Goal: Task Accomplishment & Management: Complete application form

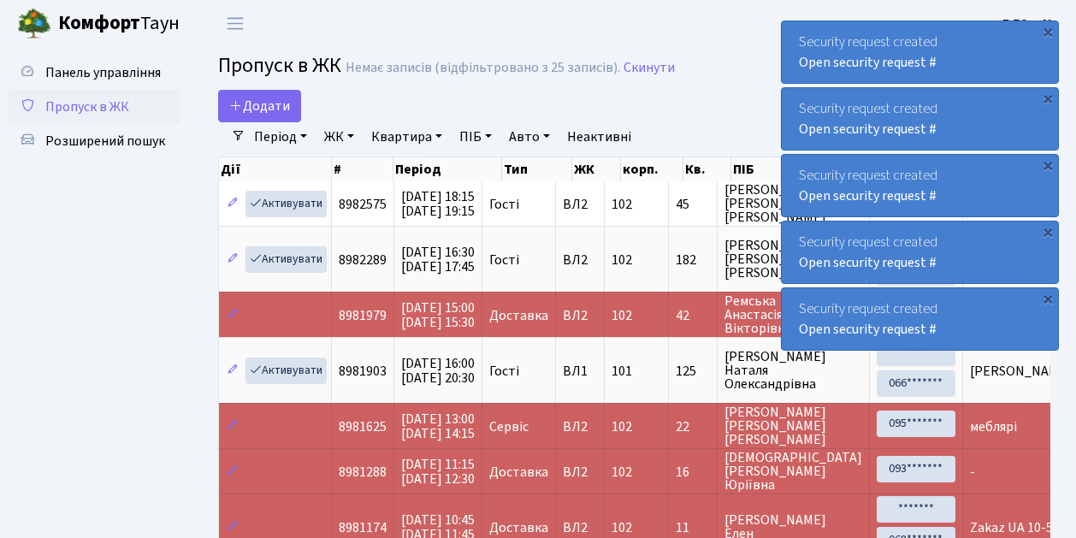
select select "25"
click at [90, 105] on span "Пропуск в ЖК" at bounding box center [87, 107] width 84 height 19
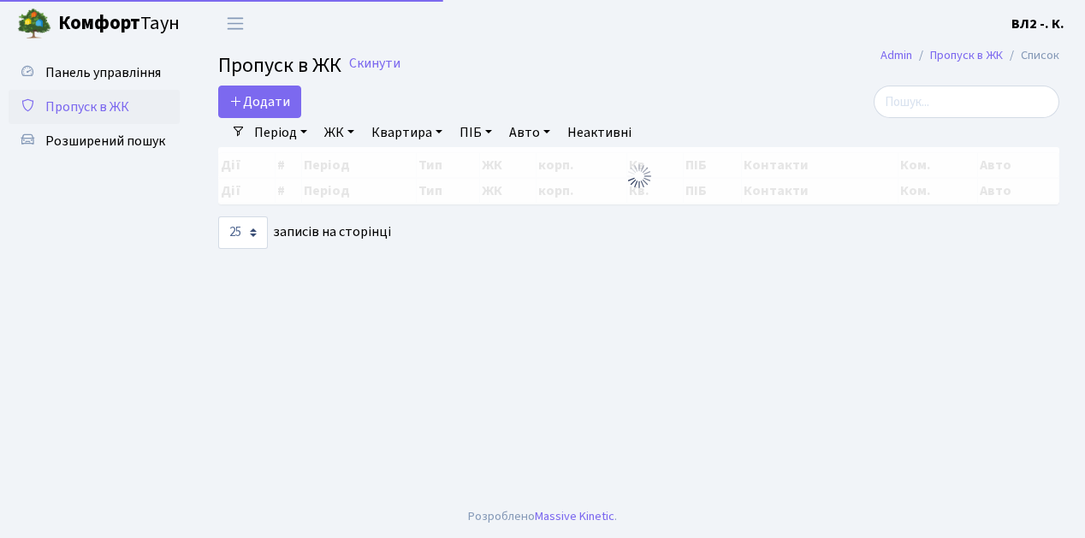
select select "25"
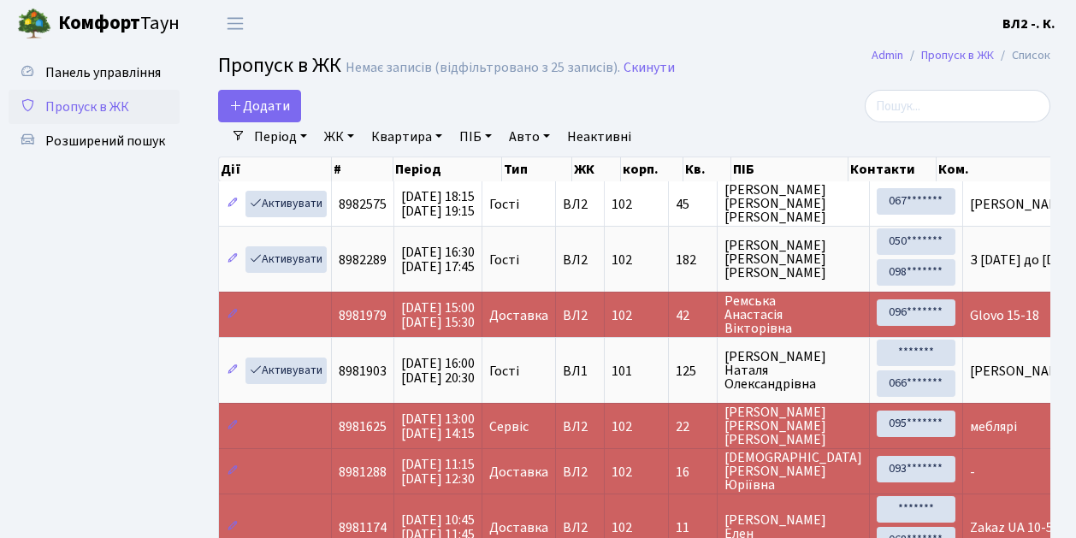
click at [409, 137] on link "Квартира" at bounding box center [407, 136] width 85 height 29
click at [291, 99] on link "Додати" at bounding box center [259, 106] width 83 height 33
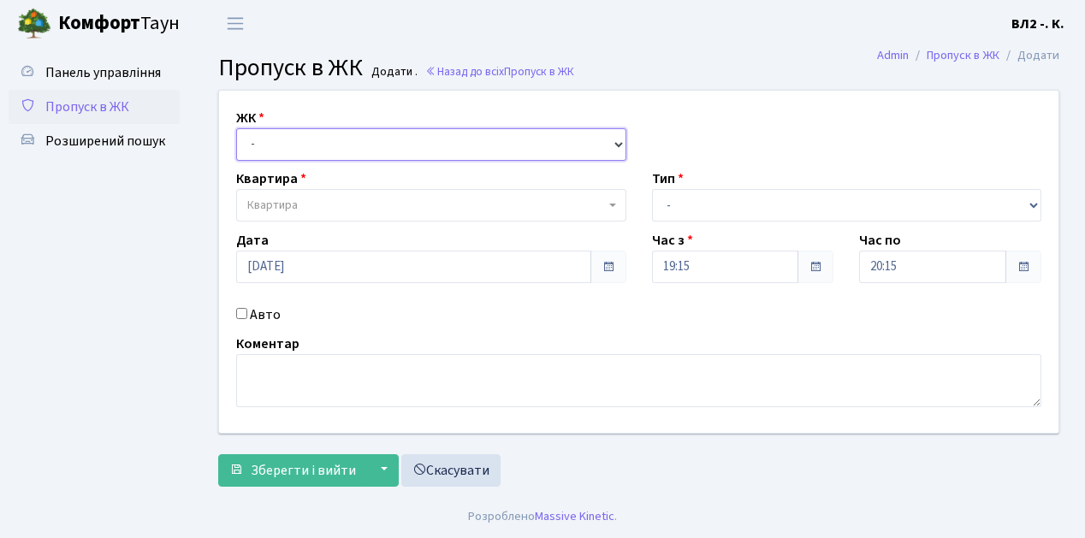
click at [304, 140] on select "- ВЛ1, Ужгородський пров., 4/1 ВЛ2, Голосіївський просп., 76 ВЛ3, пр.Голосіївсь…" at bounding box center [431, 144] width 390 height 33
select select "317"
click at [236, 128] on select "- ВЛ1, Ужгородський пров., 4/1 ВЛ2, Голосіївський просп., 76 ВЛ3, пр.Голосіївсь…" at bounding box center [431, 144] width 390 height 33
select select
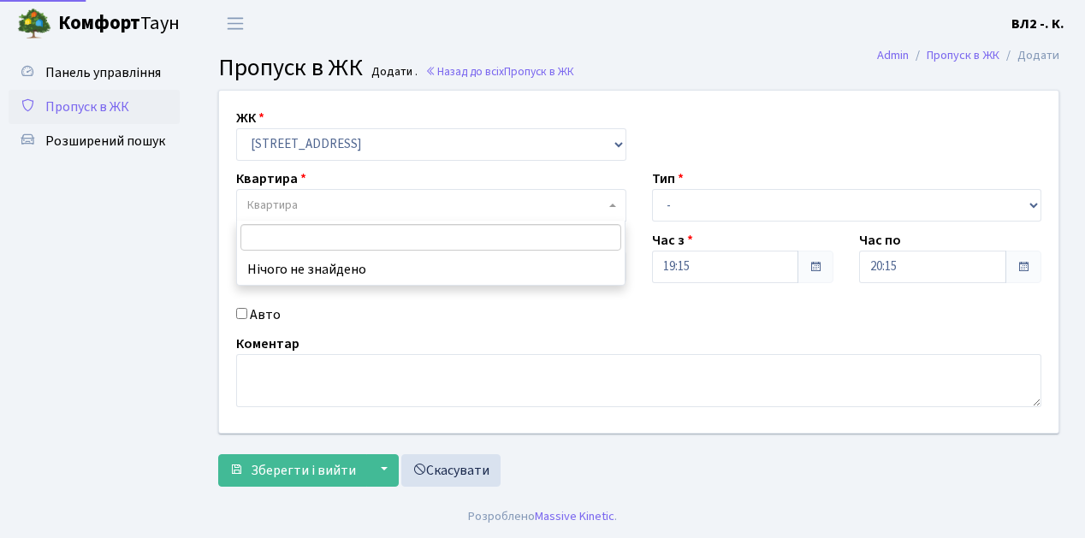
click at [299, 207] on span "Квартира" at bounding box center [426, 205] width 358 height 17
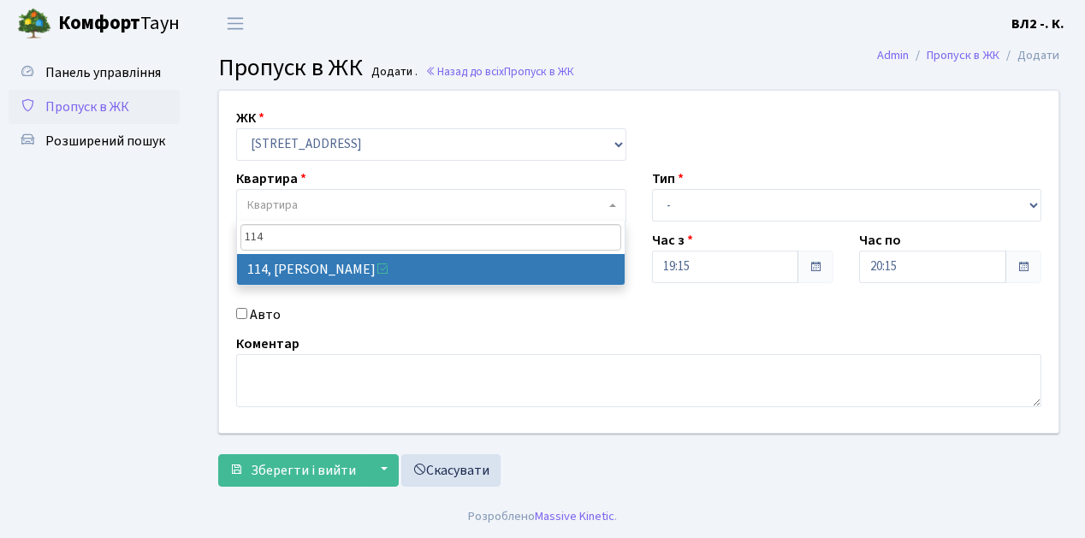
type input "114"
select select "38278"
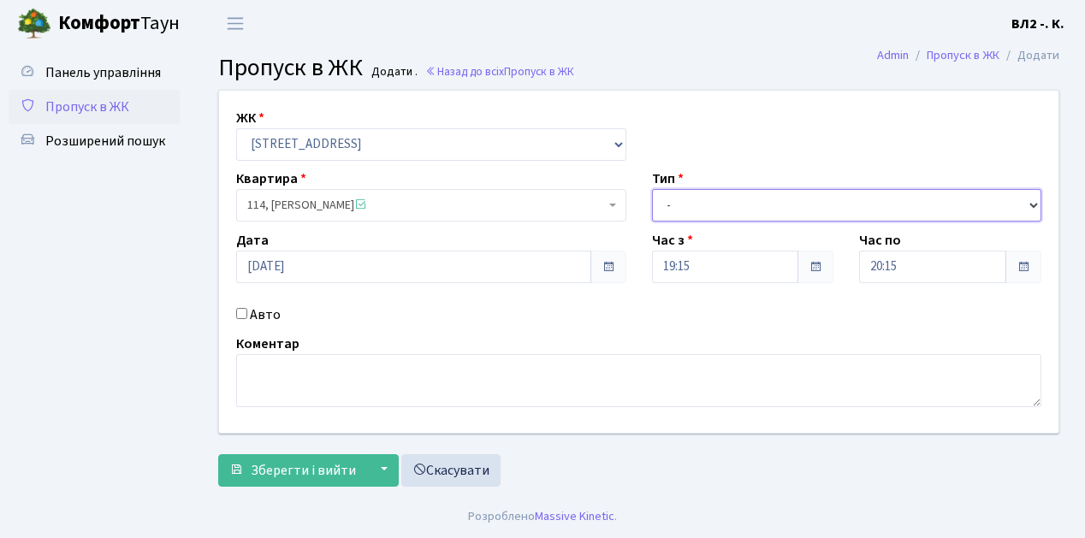
click at [690, 212] on select "- Доставка Таксі Гості Сервіс" at bounding box center [847, 205] width 390 height 33
select select "1"
click at [652, 189] on select "- Доставка Таксі Гості Сервіс" at bounding box center [847, 205] width 390 height 33
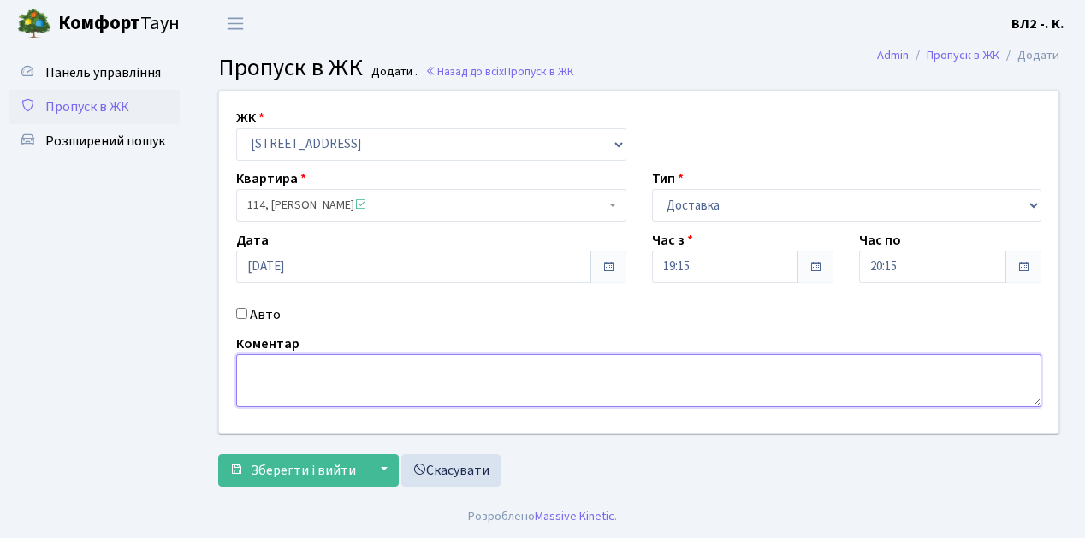
click at [299, 376] on textarea at bounding box center [638, 380] width 805 height 53
type textarea "Glovo"
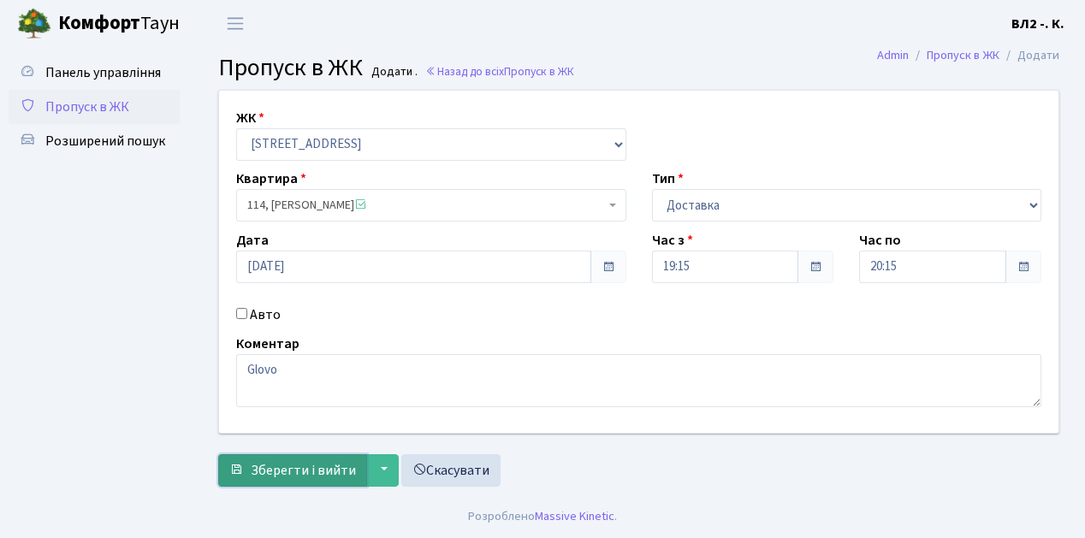
click at [313, 464] on span "Зберегти і вийти" at bounding box center [303, 470] width 105 height 19
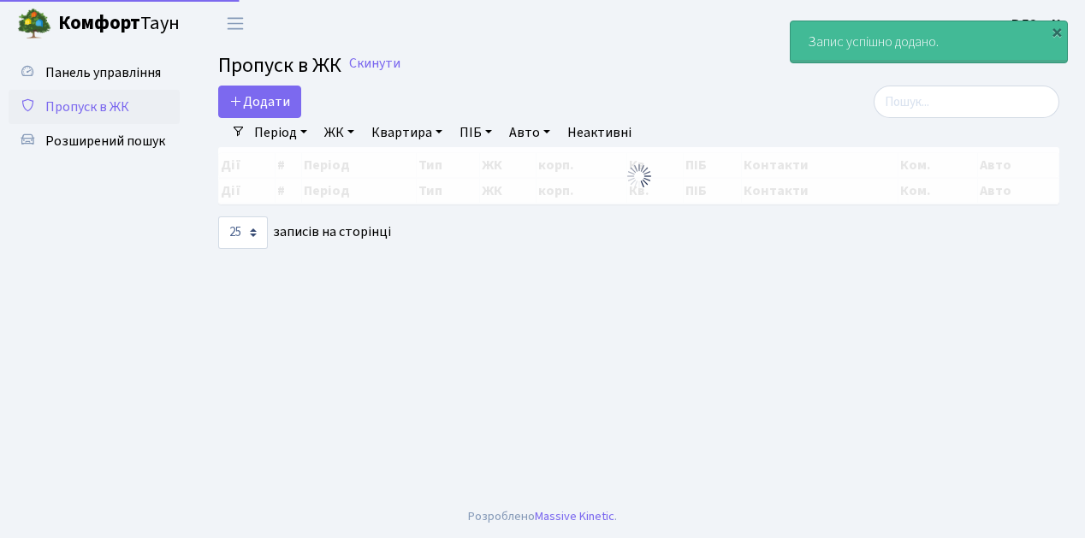
select select "25"
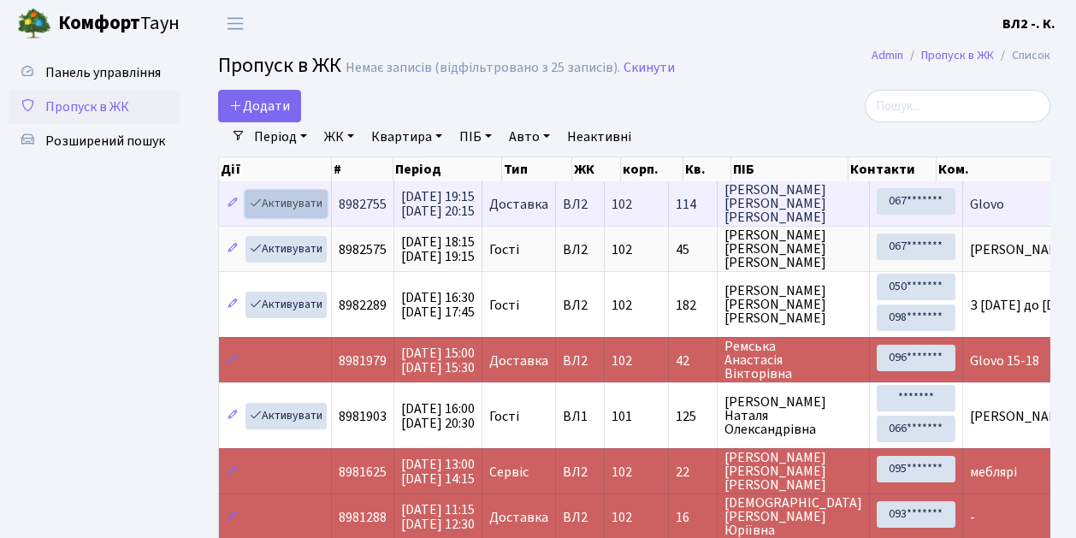
click at [303, 204] on link "Активувати" at bounding box center [286, 204] width 81 height 27
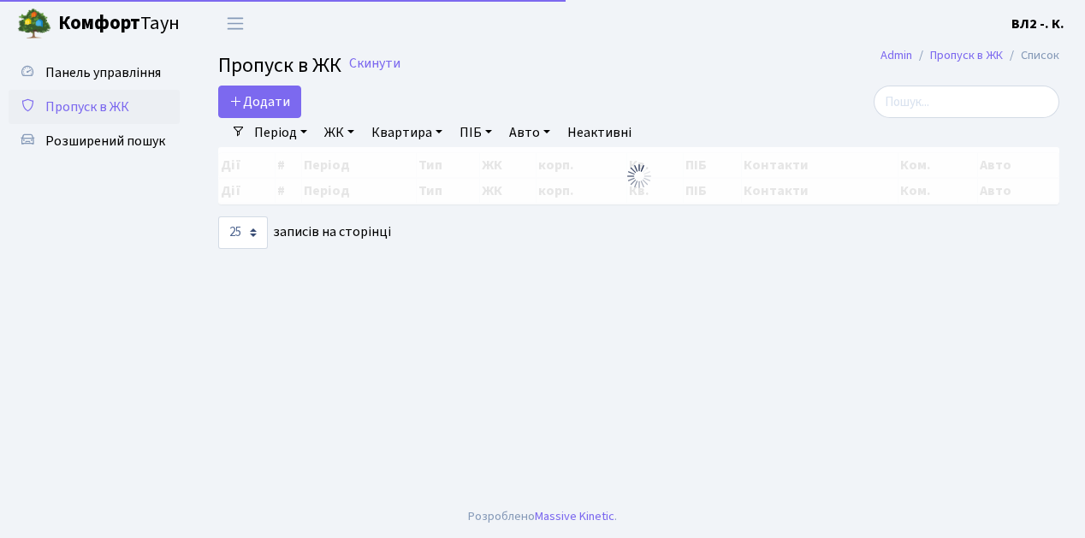
select select "25"
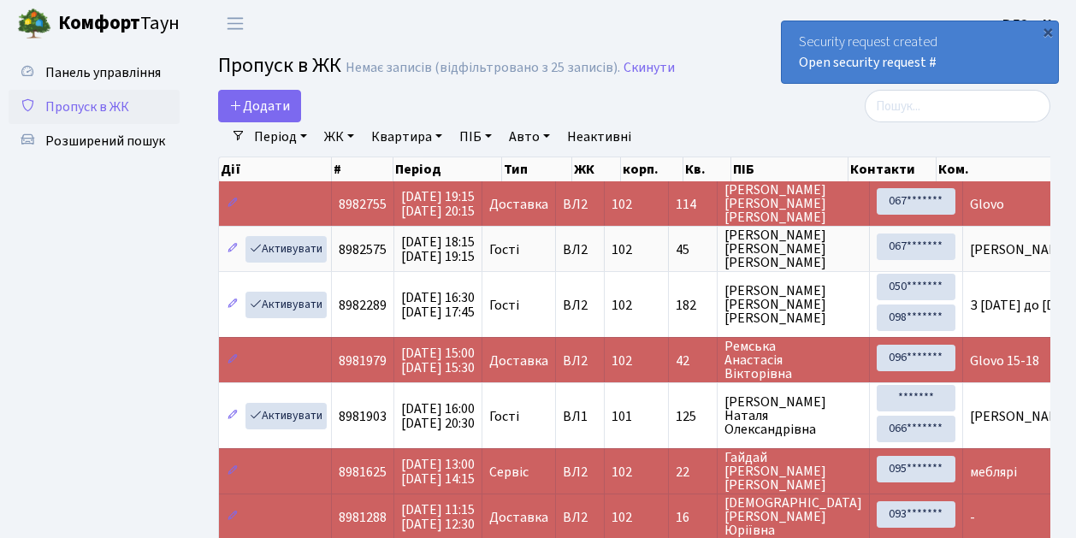
click at [94, 111] on span "Пропуск в ЖК" at bounding box center [87, 107] width 84 height 19
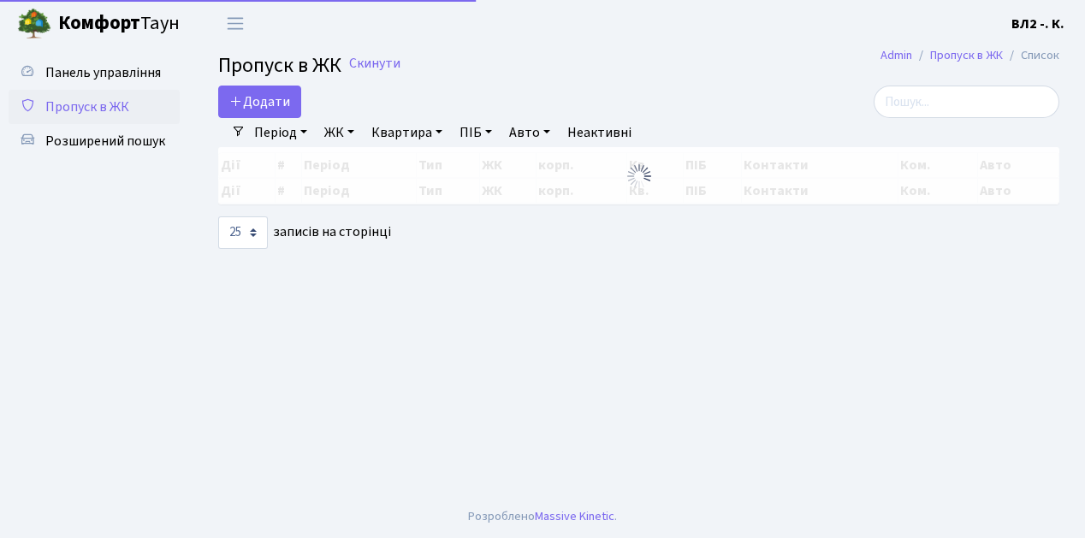
select select "25"
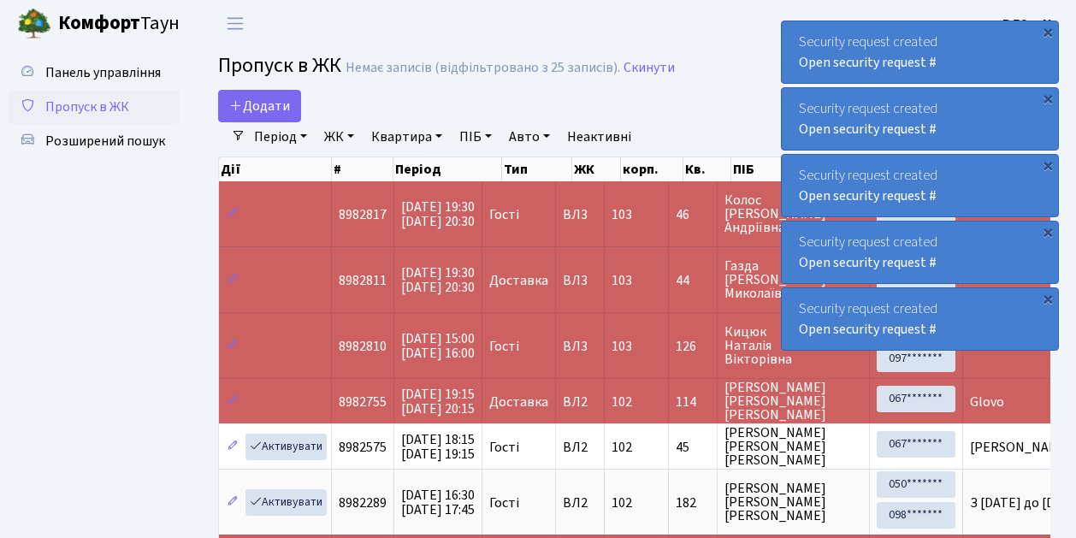
click at [82, 104] on span "Пропуск в ЖК" at bounding box center [87, 107] width 84 height 19
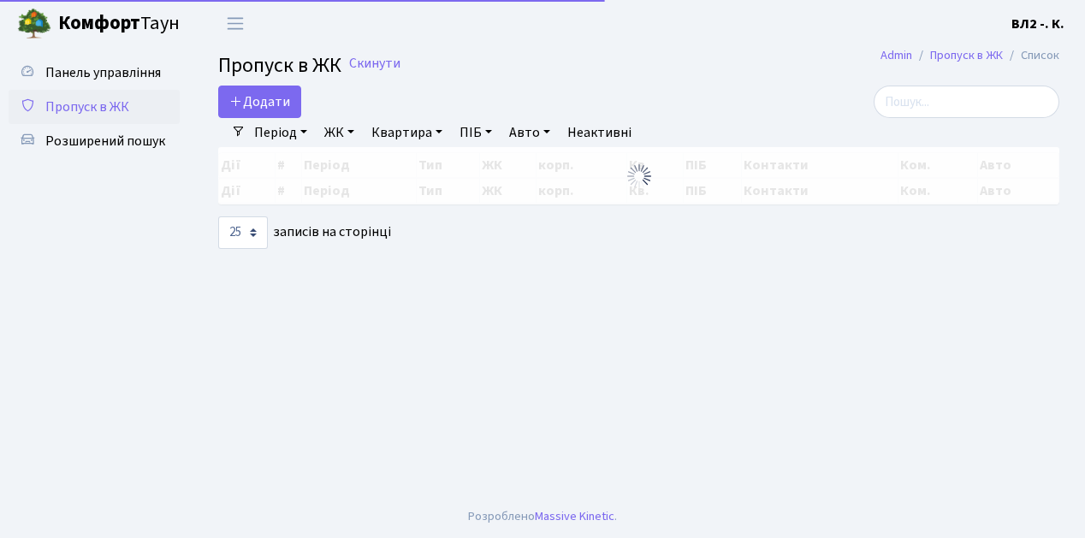
select select "25"
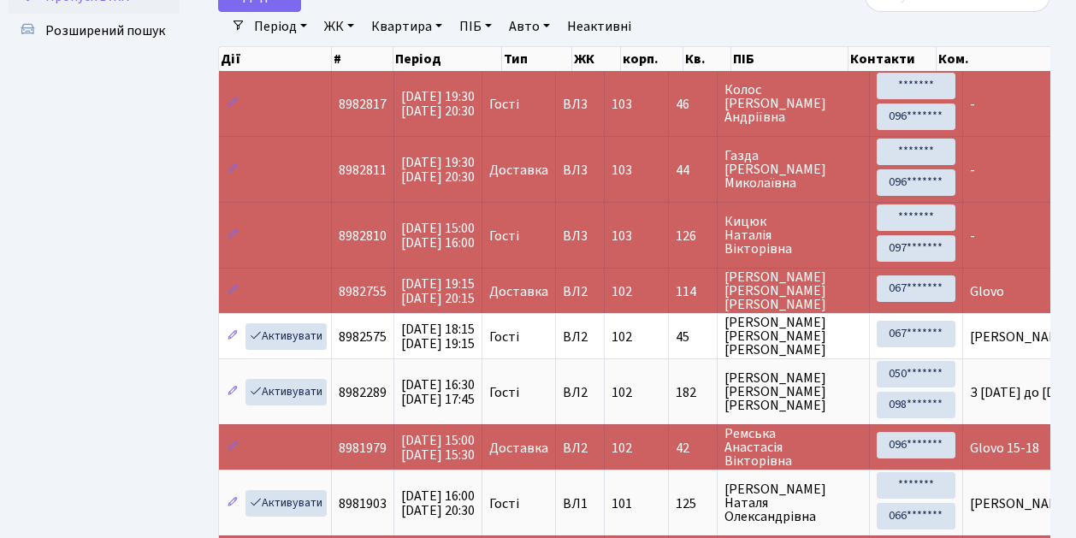
scroll to position [171, 0]
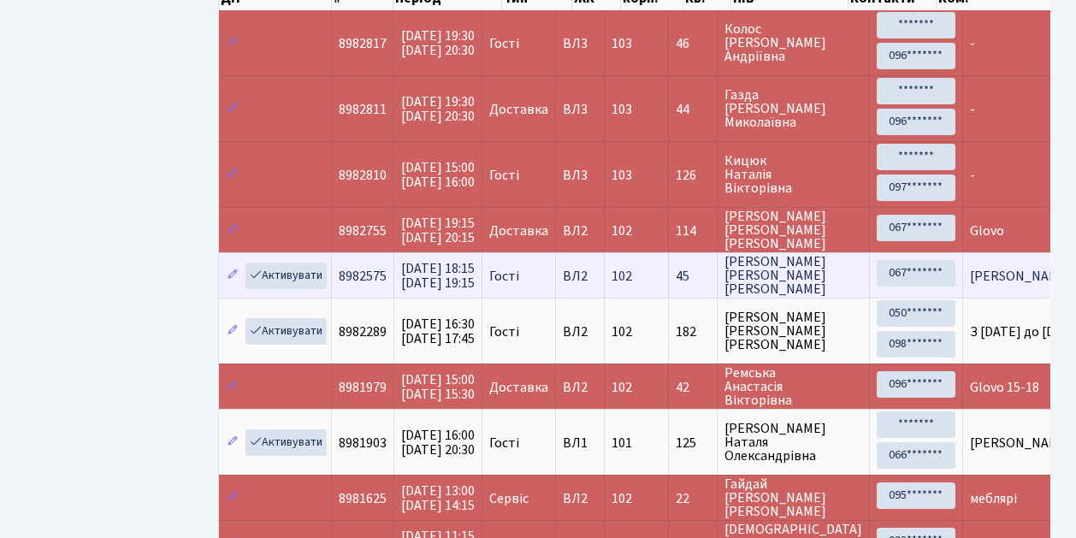
click at [970, 272] on span "[PERSON_NAME] [PERSON_NAME]" at bounding box center [1073, 276] width 206 height 19
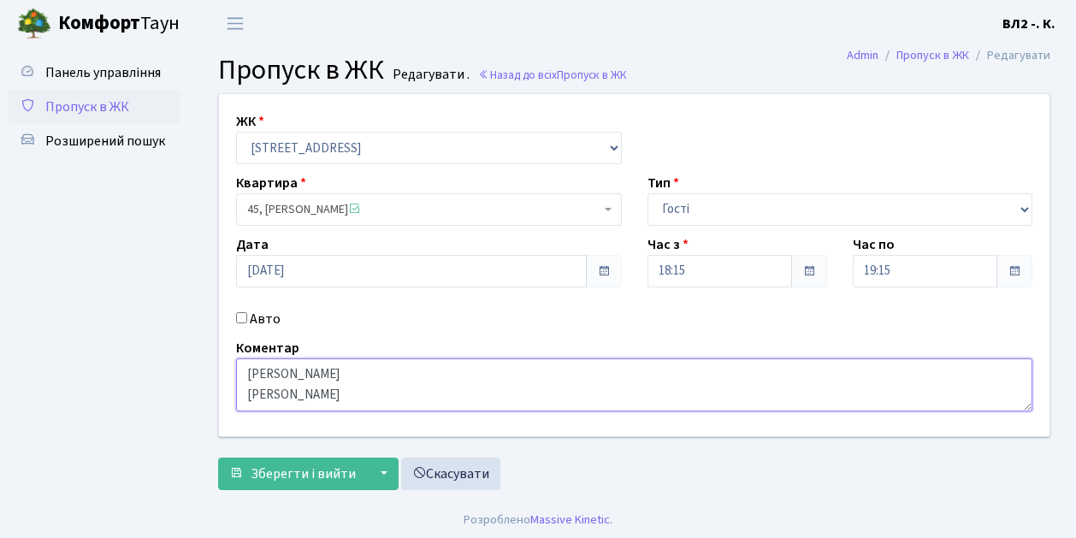
click at [501, 394] on textarea "[PERSON_NAME] [PERSON_NAME]" at bounding box center [634, 385] width 797 height 53
click at [394, 376] on textarea "[PERSON_NAME] [PERSON_NAME]" at bounding box center [634, 385] width 797 height 53
drag, startPoint x: 392, startPoint y: 375, endPoint x: 240, endPoint y: 363, distance: 152.8
click at [240, 363] on textarea "Горбенко Сергій Іванович Іванов Максим Олегович" at bounding box center [634, 385] width 797 height 53
click at [387, 399] on textarea "Горбенко Сергій Іванович Іванов Максим Олегович" at bounding box center [634, 385] width 797 height 53
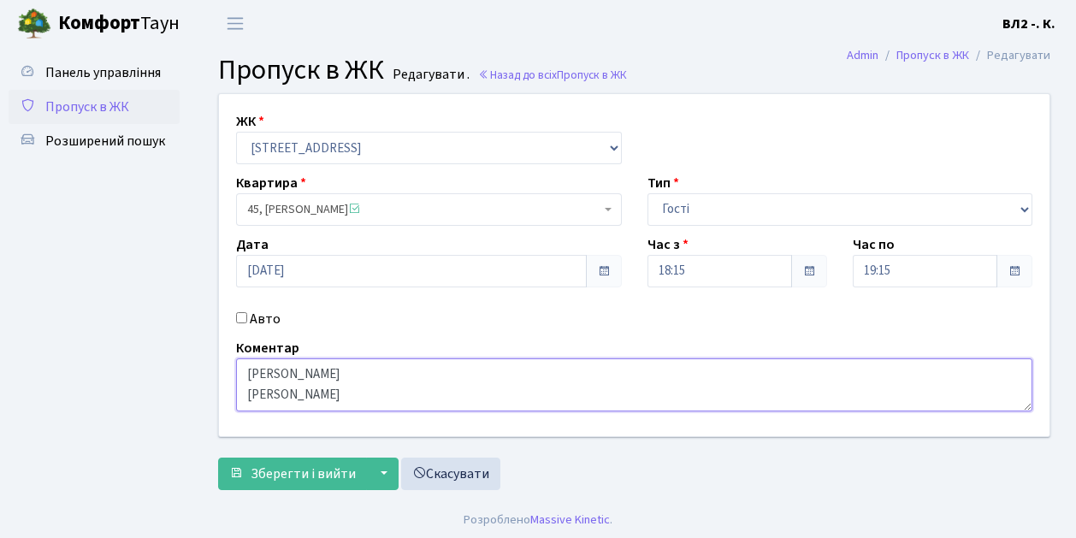
drag, startPoint x: 393, startPoint y: 395, endPoint x: 241, endPoint y: 394, distance: 151.5
click at [241, 394] on textarea "Горбенко Сергій Іванович Іванов Максим Олегович" at bounding box center [634, 385] width 797 height 53
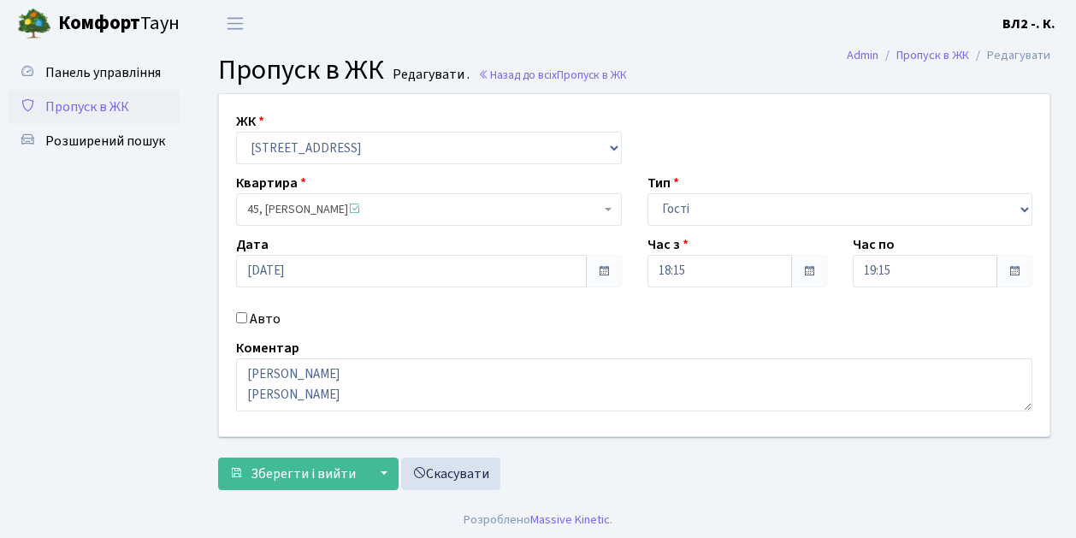
click at [113, 104] on span "Пропуск в ЖК" at bounding box center [87, 107] width 84 height 19
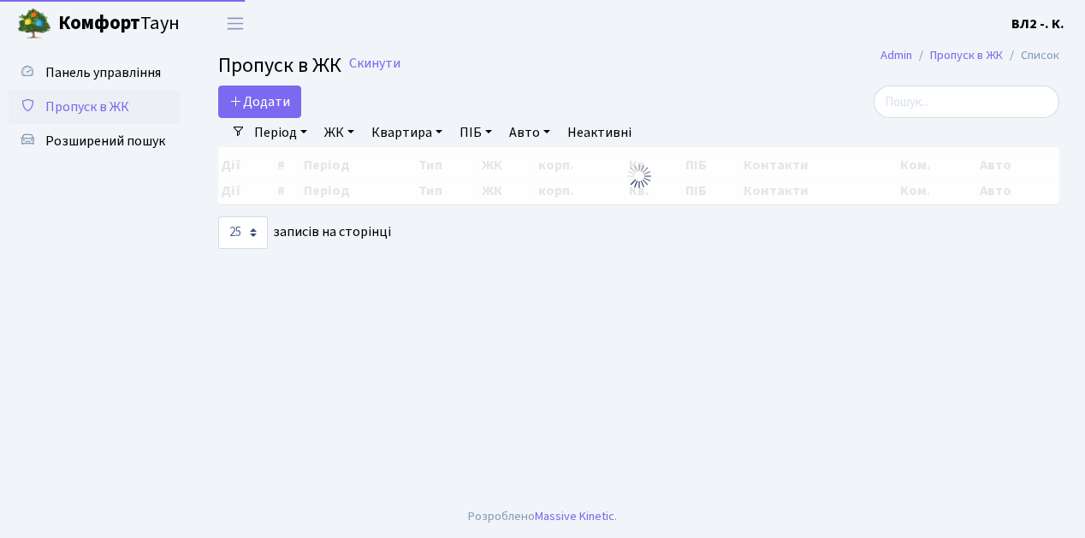
select select "25"
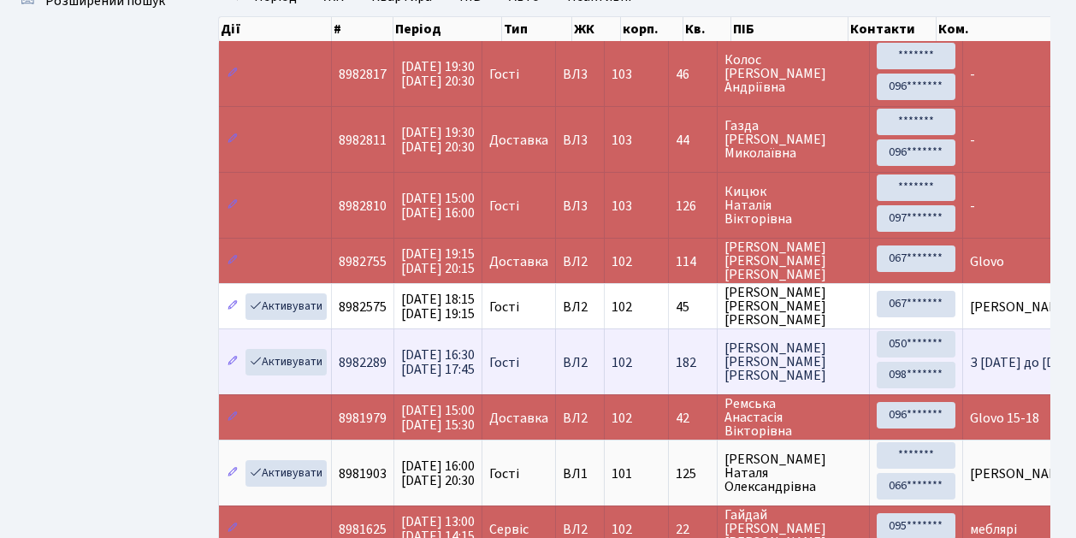
scroll to position [171, 0]
